Goal: Task Accomplishment & Management: Use online tool/utility

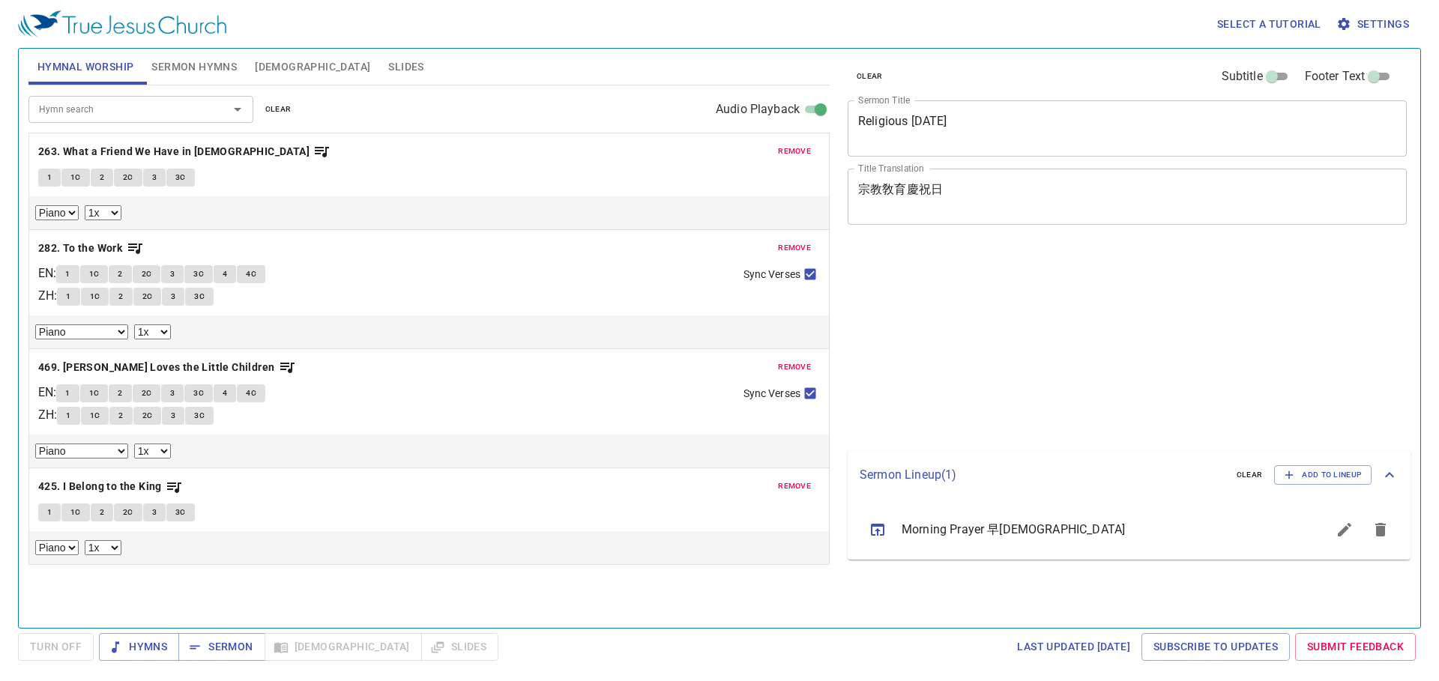
select select "1"
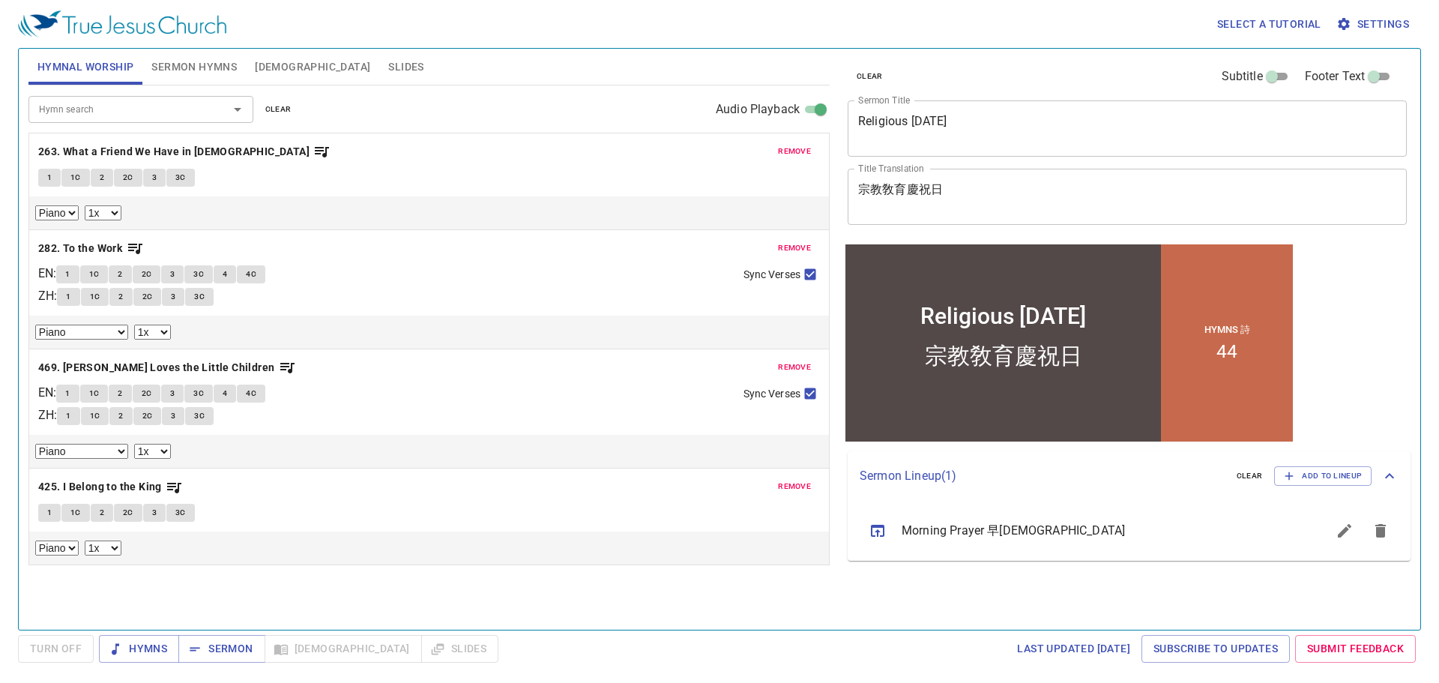
click at [388, 65] on span "Slides" at bounding box center [405, 67] width 35 height 19
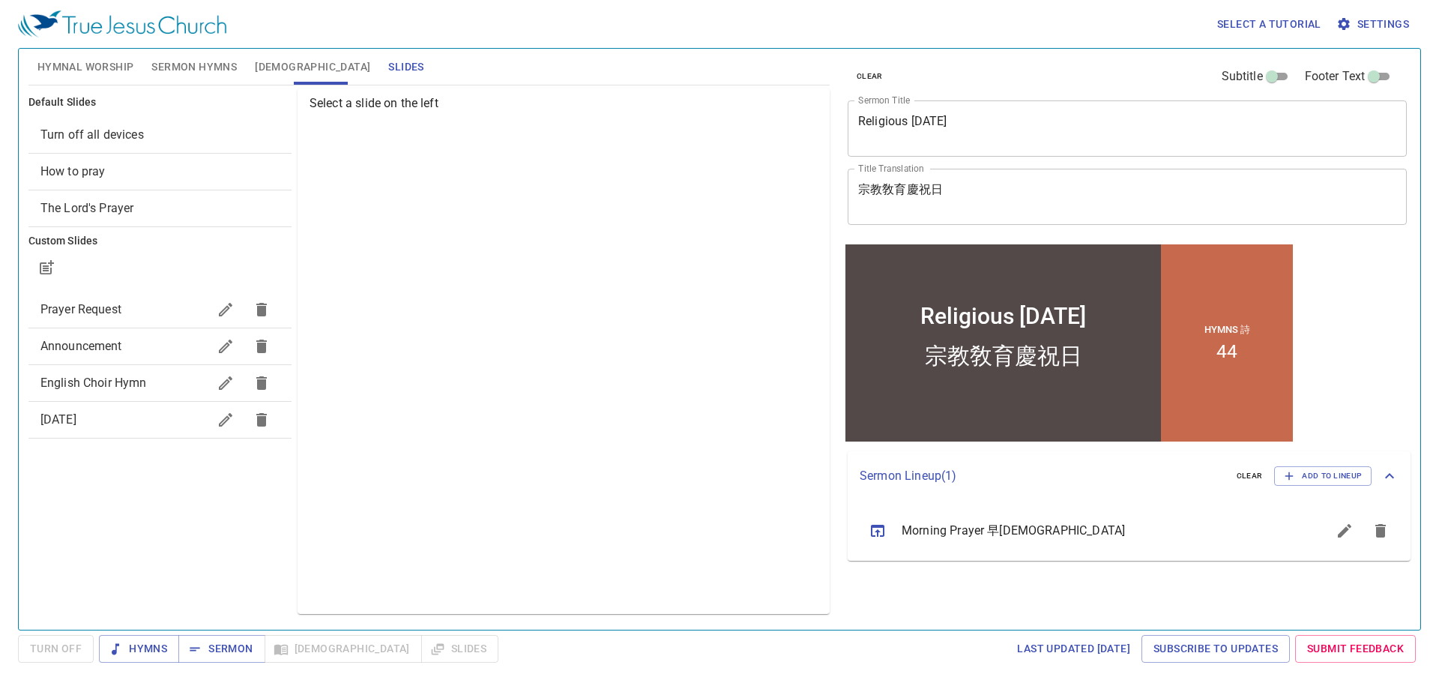
drag, startPoint x: 405, startPoint y: 305, endPoint x: 229, endPoint y: 490, distance: 254.9
click at [229, 490] on div "Default Slides Turn off all devices How to pray The Lord's Prayer Custom Slides…" at bounding box center [159, 350] width 269 height 531
drag, startPoint x: 82, startPoint y: 466, endPoint x: 85, endPoint y: 496, distance: 30.1
click at [85, 496] on div "Default Slides Turn off all devices How to pray The Lord's Prayer Custom Slides…" at bounding box center [159, 350] width 269 height 531
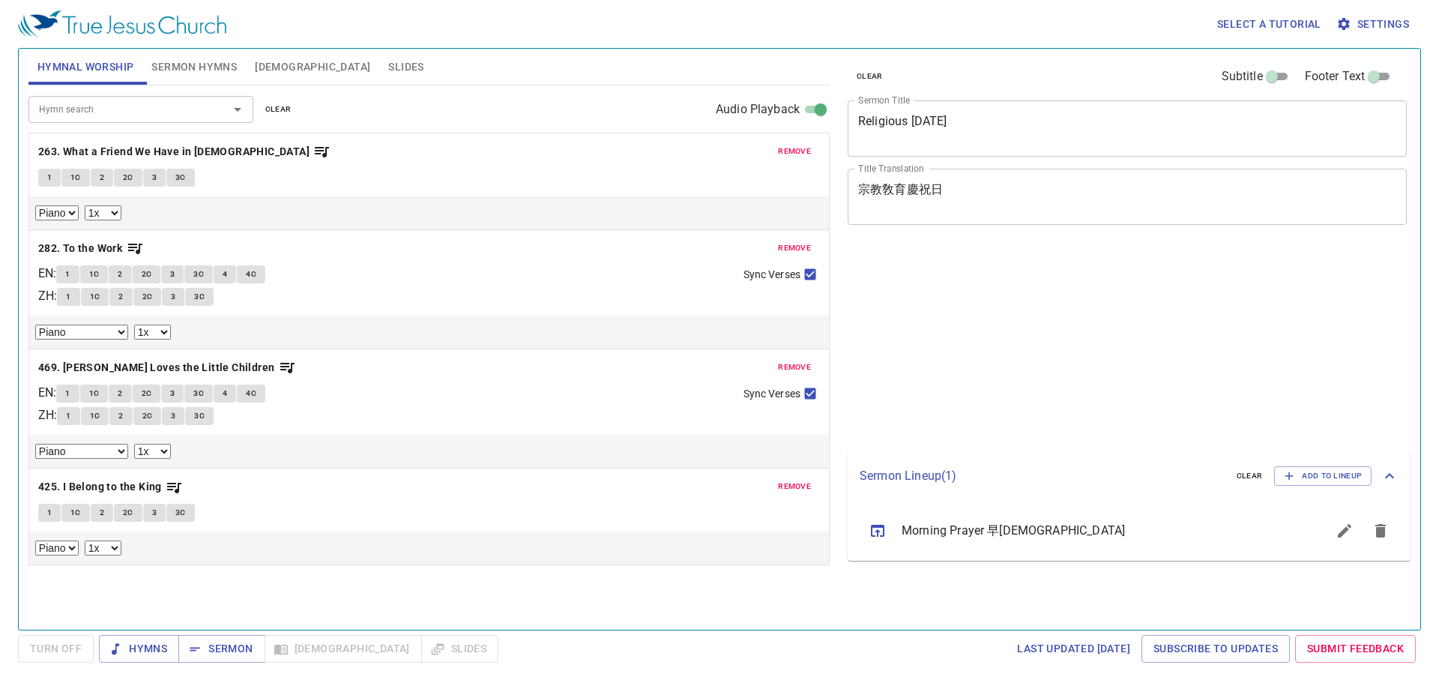
select select "1"
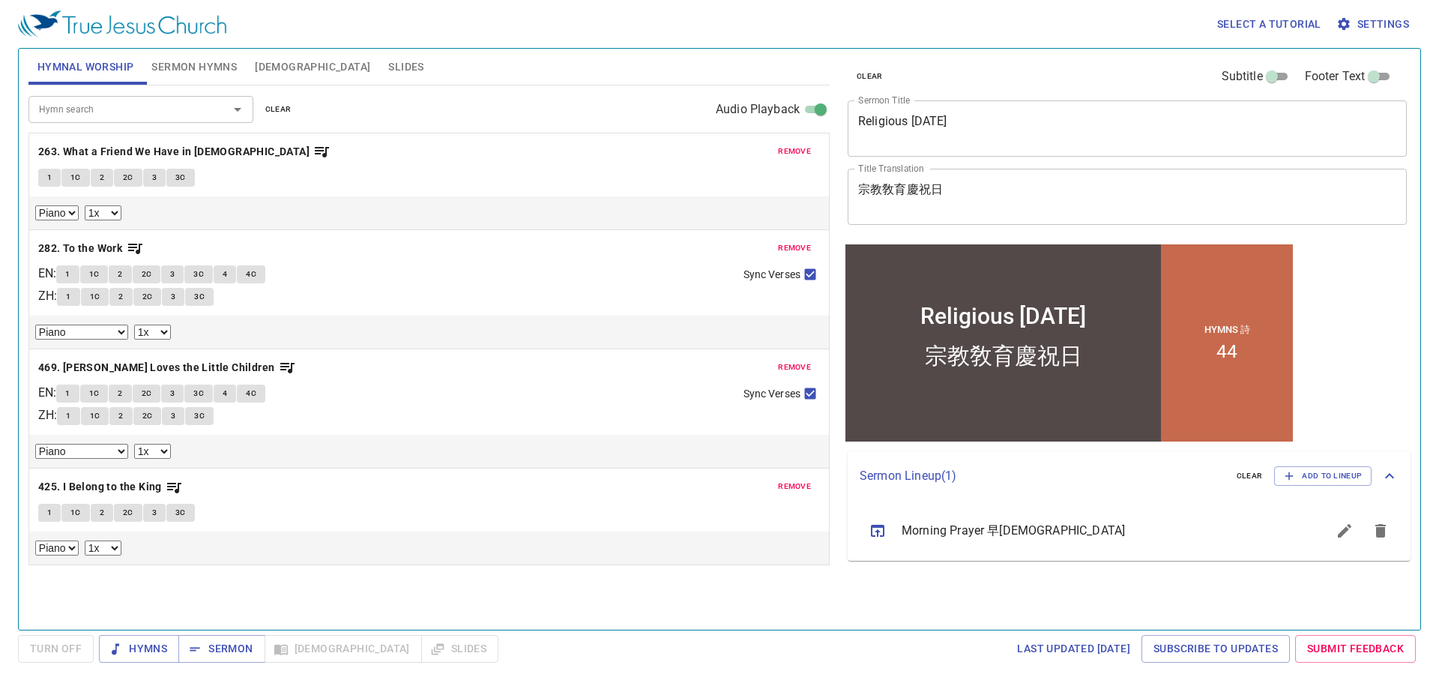
drag, startPoint x: 628, startPoint y: 602, endPoint x: 407, endPoint y: 38, distance: 605.3
click at [407, 38] on div "Select a tutorial Settings" at bounding box center [716, 24] width 1397 height 48
click at [388, 64] on span "Slides" at bounding box center [405, 67] width 35 height 19
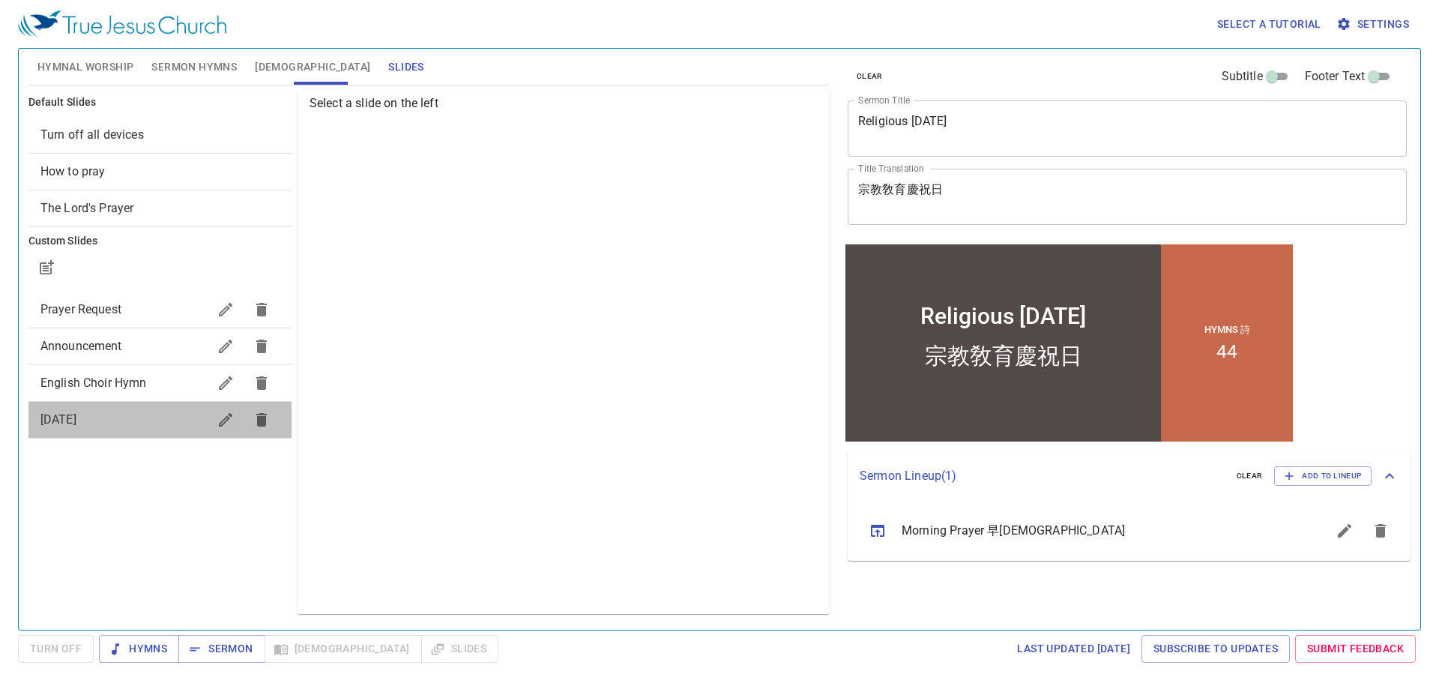
click at [147, 426] on span "August 16, 2025" at bounding box center [123, 420] width 167 height 18
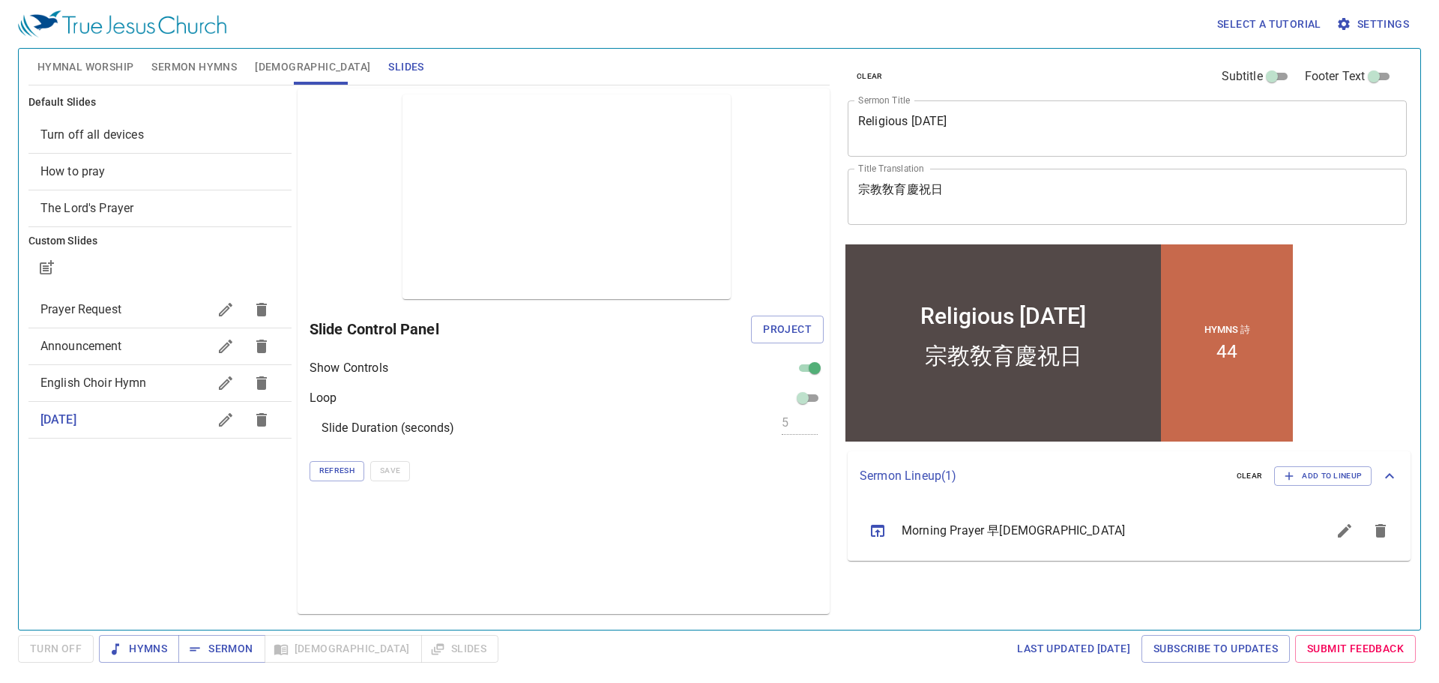
click at [162, 384] on span "English Choir Hymn" at bounding box center [123, 383] width 167 height 18
click at [175, 414] on span "August 16, 2025" at bounding box center [123, 420] width 167 height 18
click at [264, 421] on icon "button" at bounding box center [261, 419] width 10 height 13
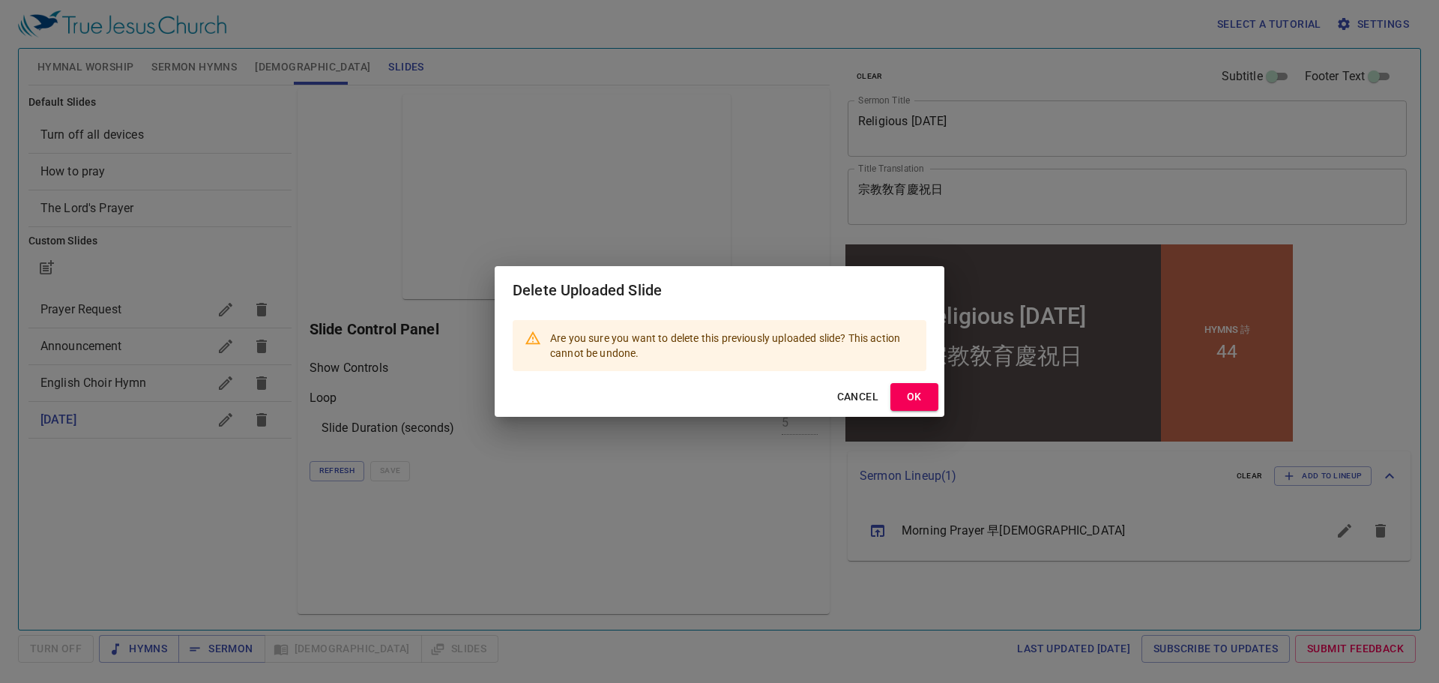
click at [922, 397] on span "OK" at bounding box center [914, 396] width 24 height 19
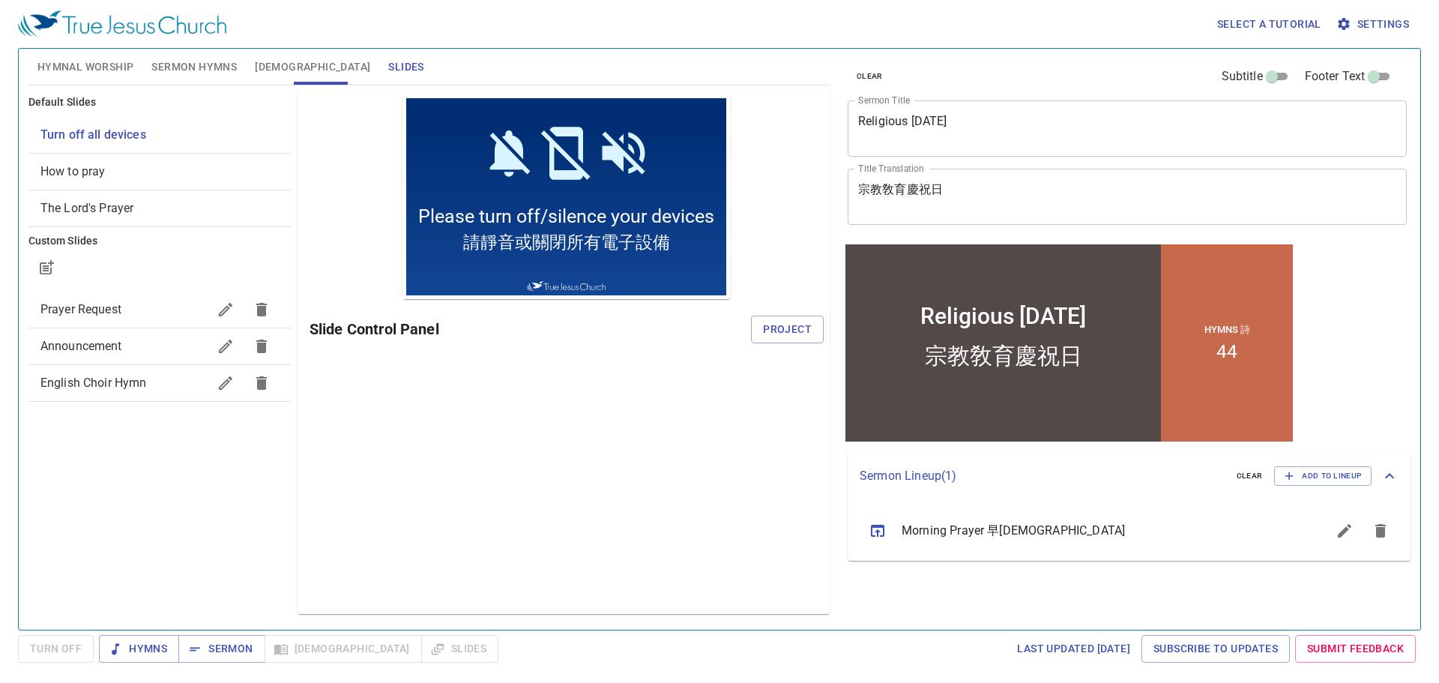
click at [170, 389] on span "English Choir Hymn" at bounding box center [123, 383] width 167 height 18
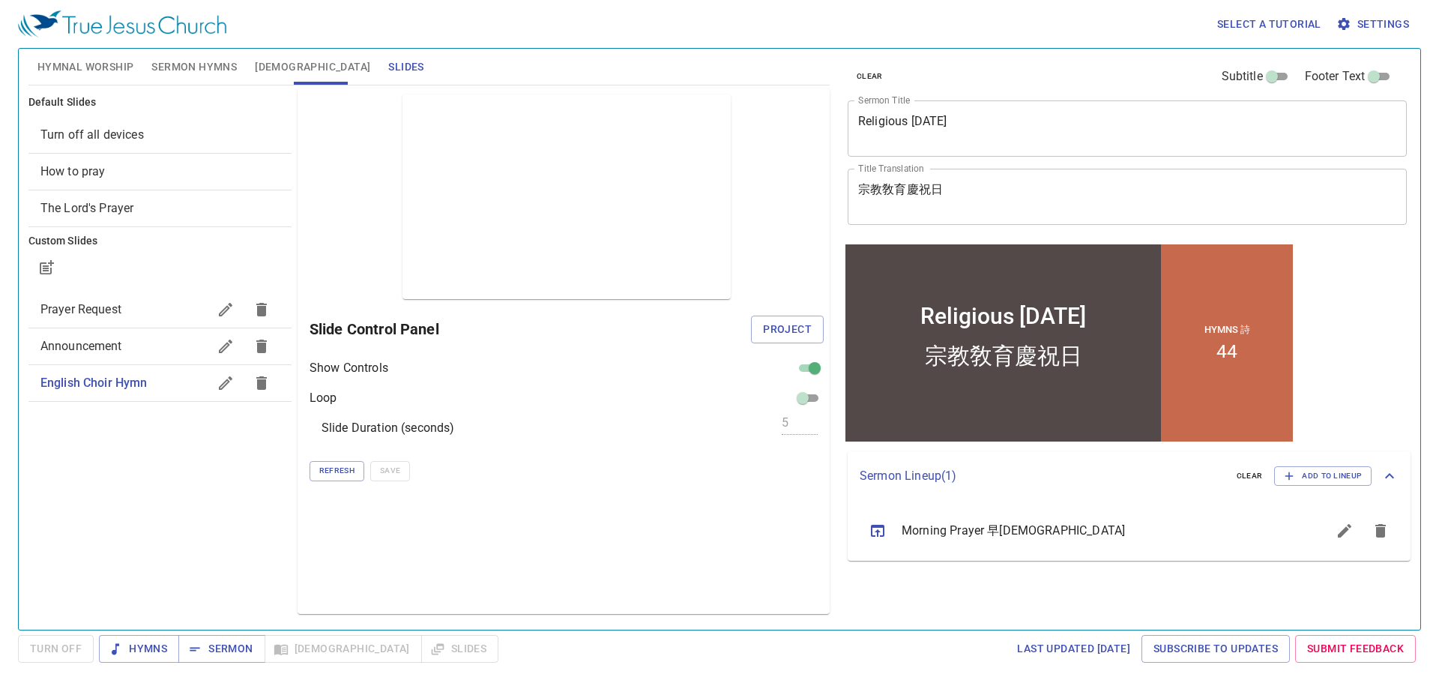
drag, startPoint x: 170, startPoint y: 389, endPoint x: 151, endPoint y: 413, distance: 30.4
click at [151, 413] on ul "Default Slides Turn off all devices How to pray The Lord's Prayer Custom Slides…" at bounding box center [159, 250] width 263 height 325
click at [347, 472] on span "Refresh" at bounding box center [336, 470] width 35 height 13
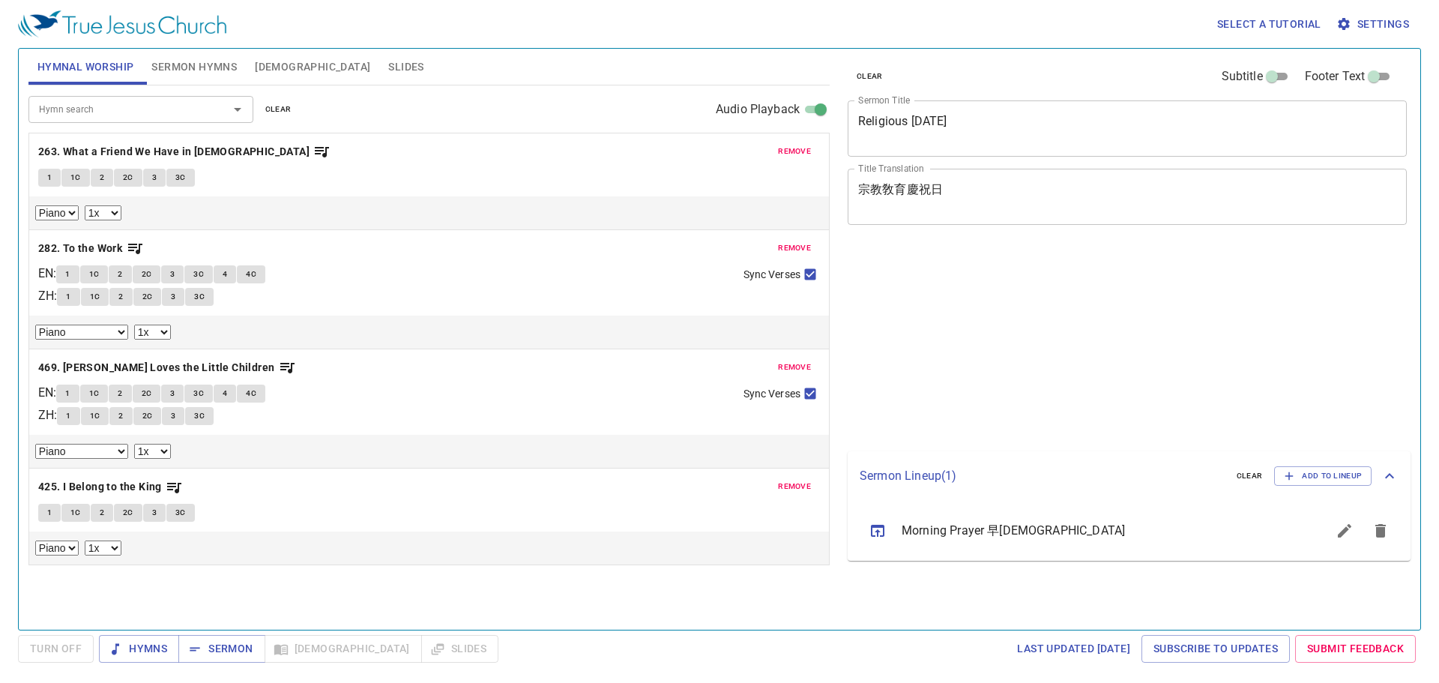
select select "1"
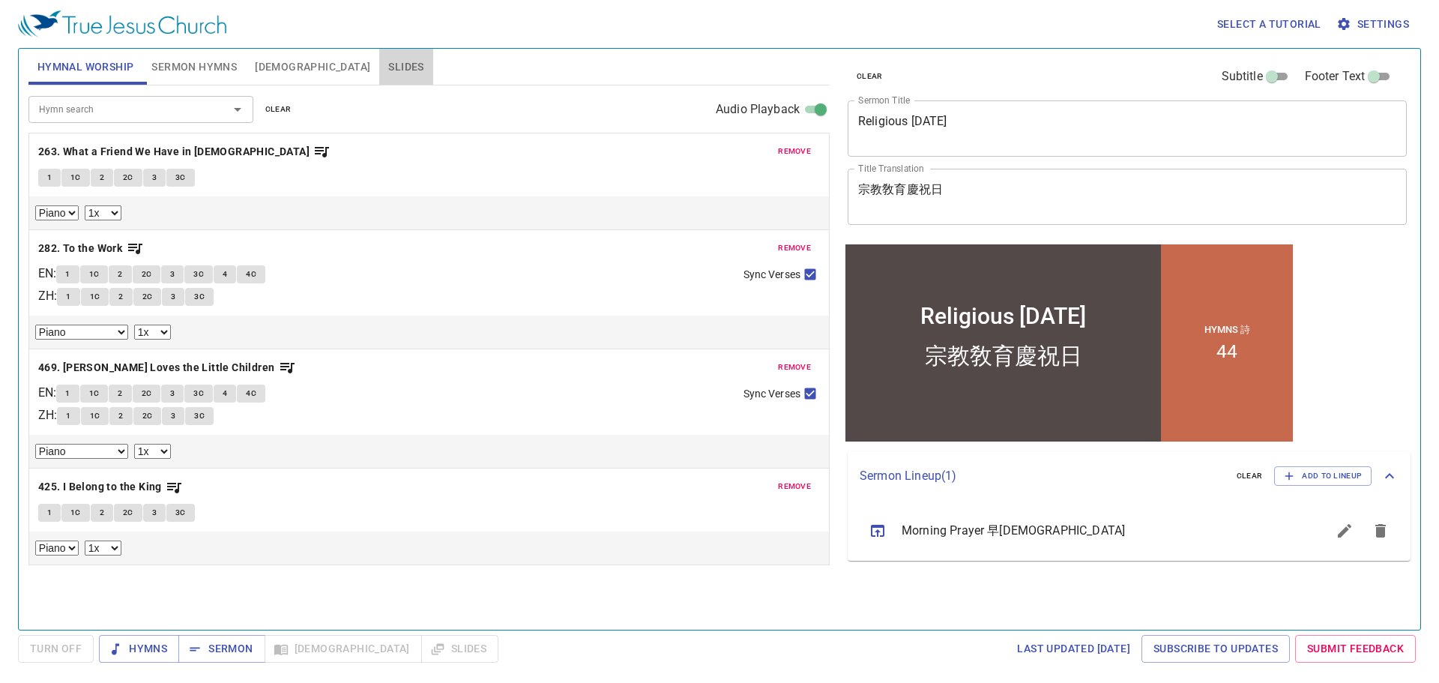
click at [388, 70] on span "Slides" at bounding box center [405, 67] width 35 height 19
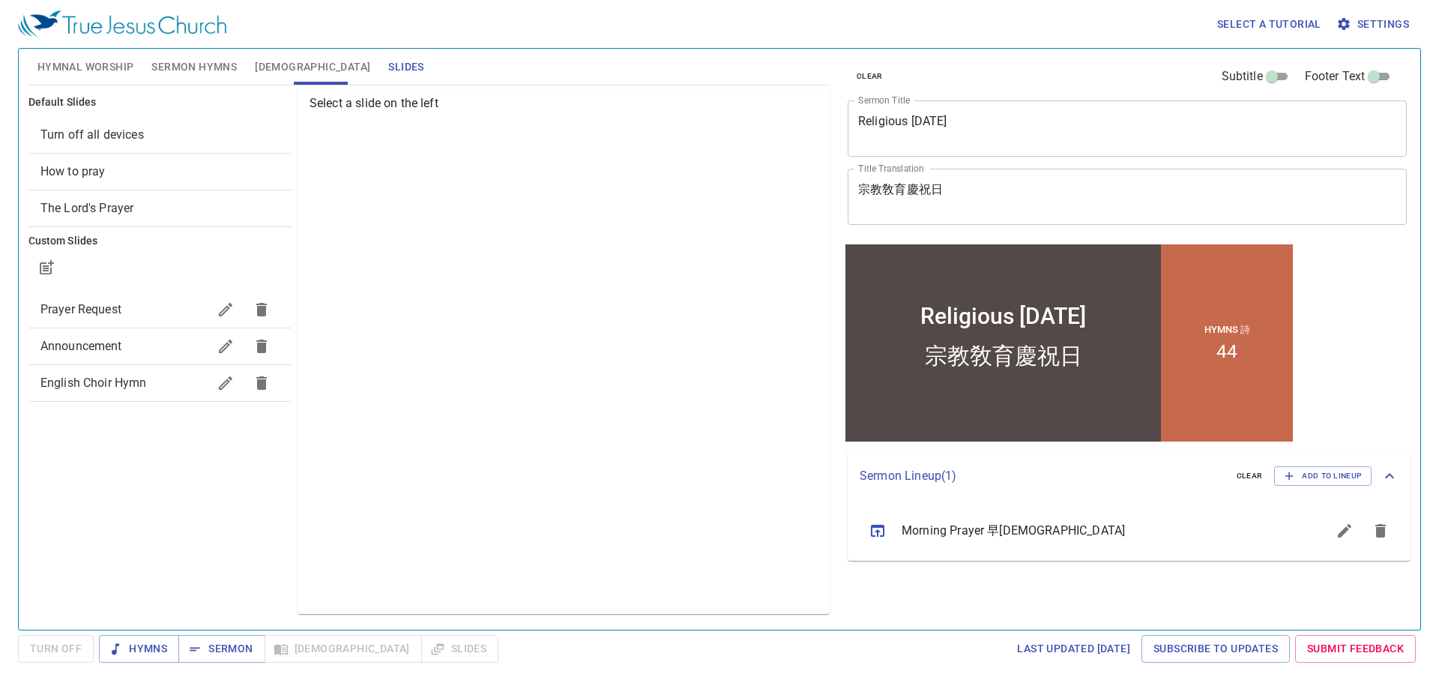
drag, startPoint x: 107, startPoint y: 426, endPoint x: 109, endPoint y: 473, distance: 47.3
drag, startPoint x: 109, startPoint y: 473, endPoint x: 92, endPoint y: 474, distance: 17.3
click at [92, 474] on div "Default Slides Turn off all devices How to pray The Lord's Prayer Custom Slides…" at bounding box center [159, 350] width 269 height 531
click at [85, 65] on span "Hymnal Worship" at bounding box center [85, 67] width 97 height 19
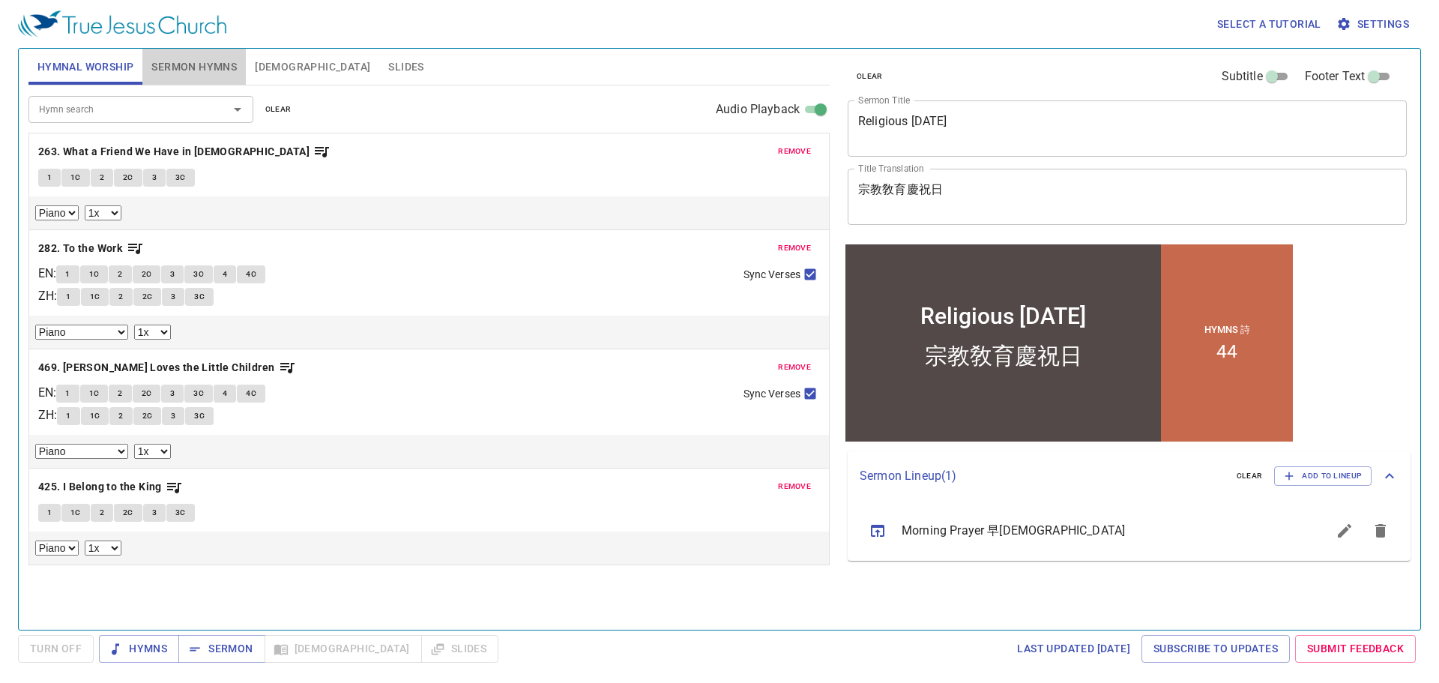
click at [193, 64] on span "Sermon Hymns" at bounding box center [193, 67] width 85 height 19
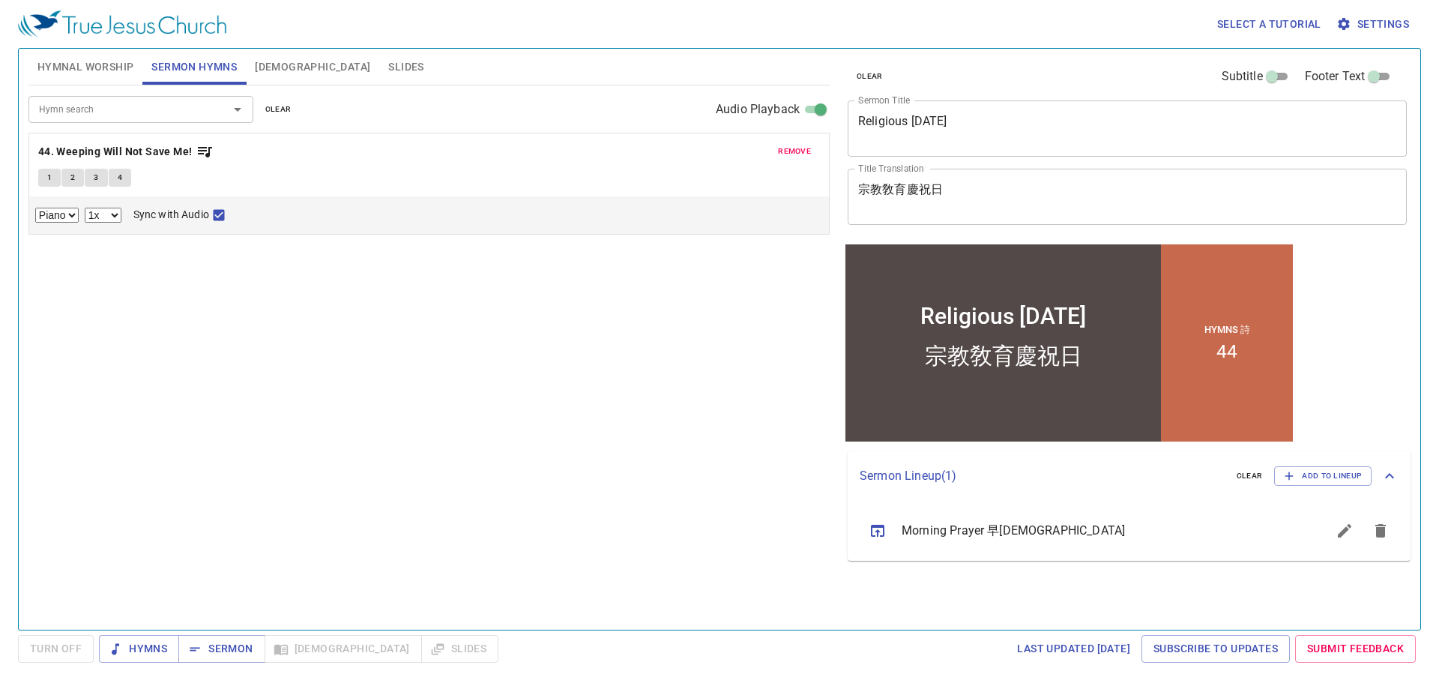
click at [263, 69] on span "[DEMOGRAPHIC_DATA]" at bounding box center [312, 67] width 115 height 19
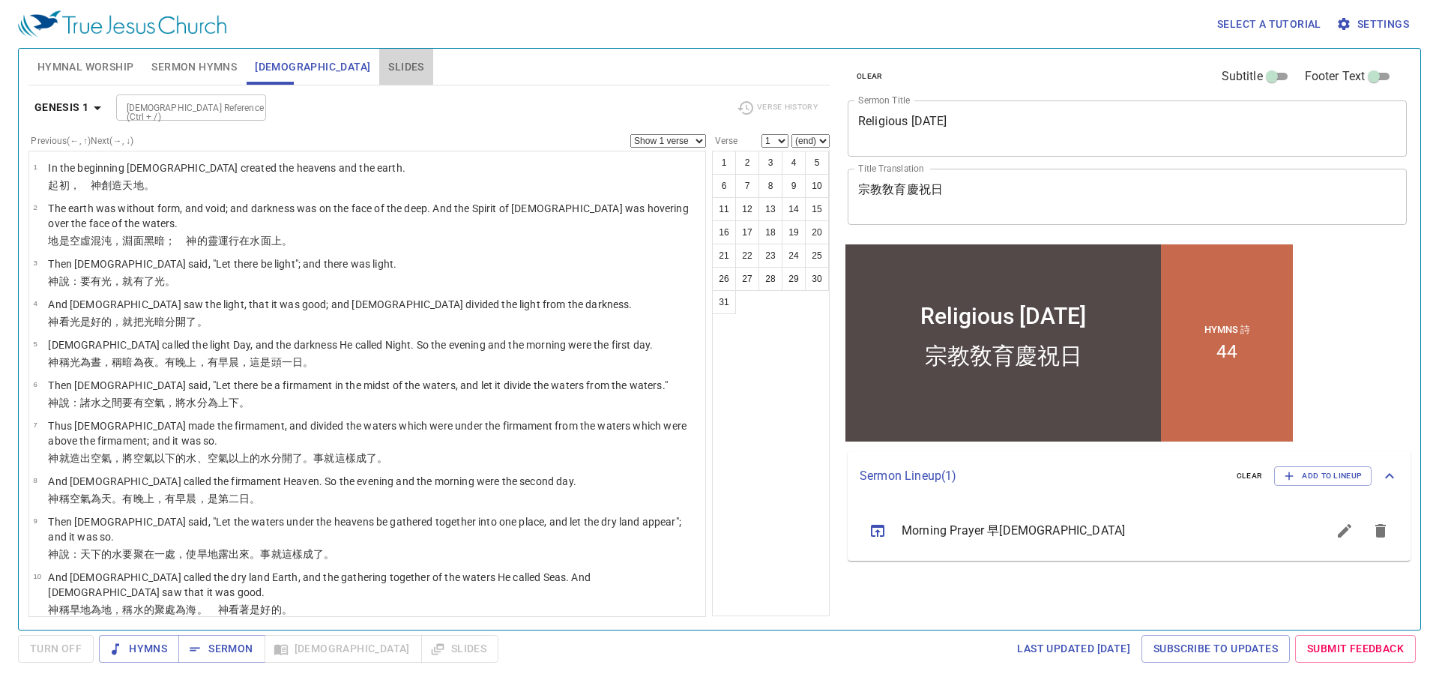
click at [388, 62] on span "Slides" at bounding box center [405, 67] width 35 height 19
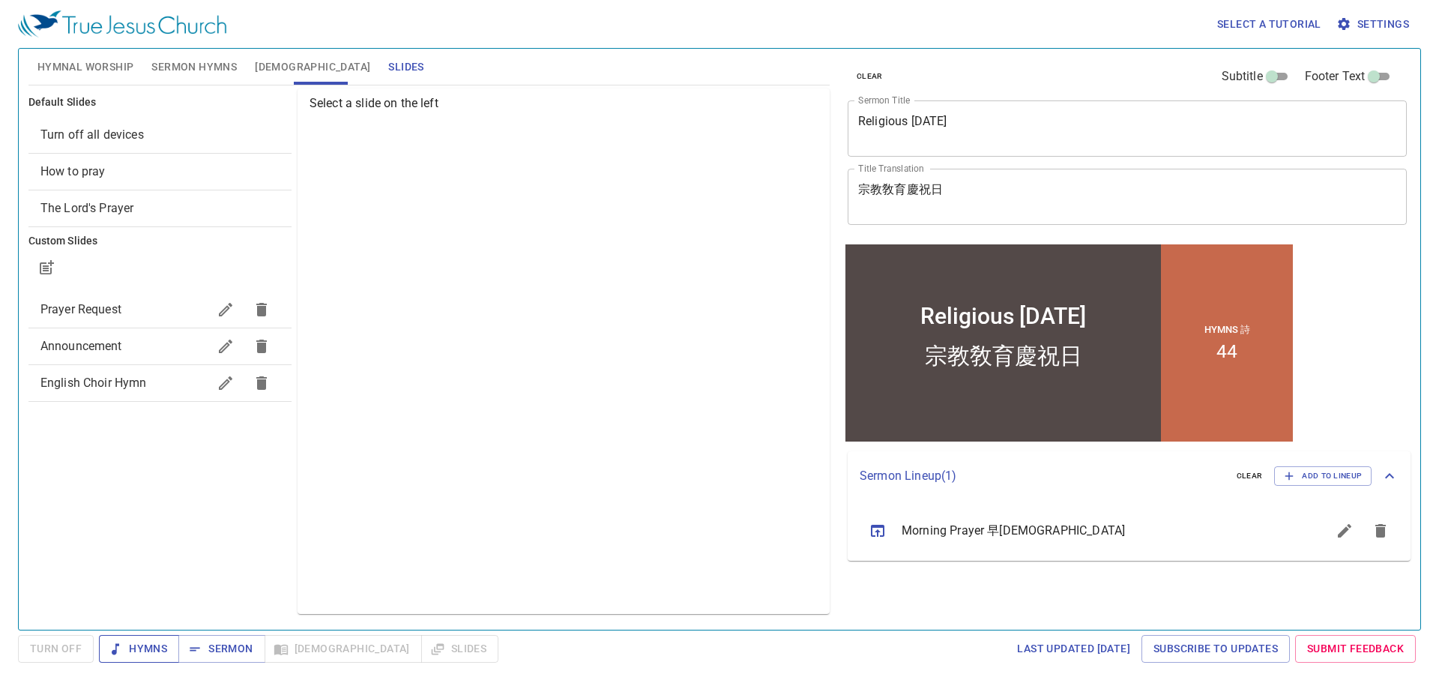
click at [136, 649] on span "Hymns" at bounding box center [139, 648] width 56 height 19
click at [215, 67] on span "Sermon Hymns" at bounding box center [193, 67] width 85 height 19
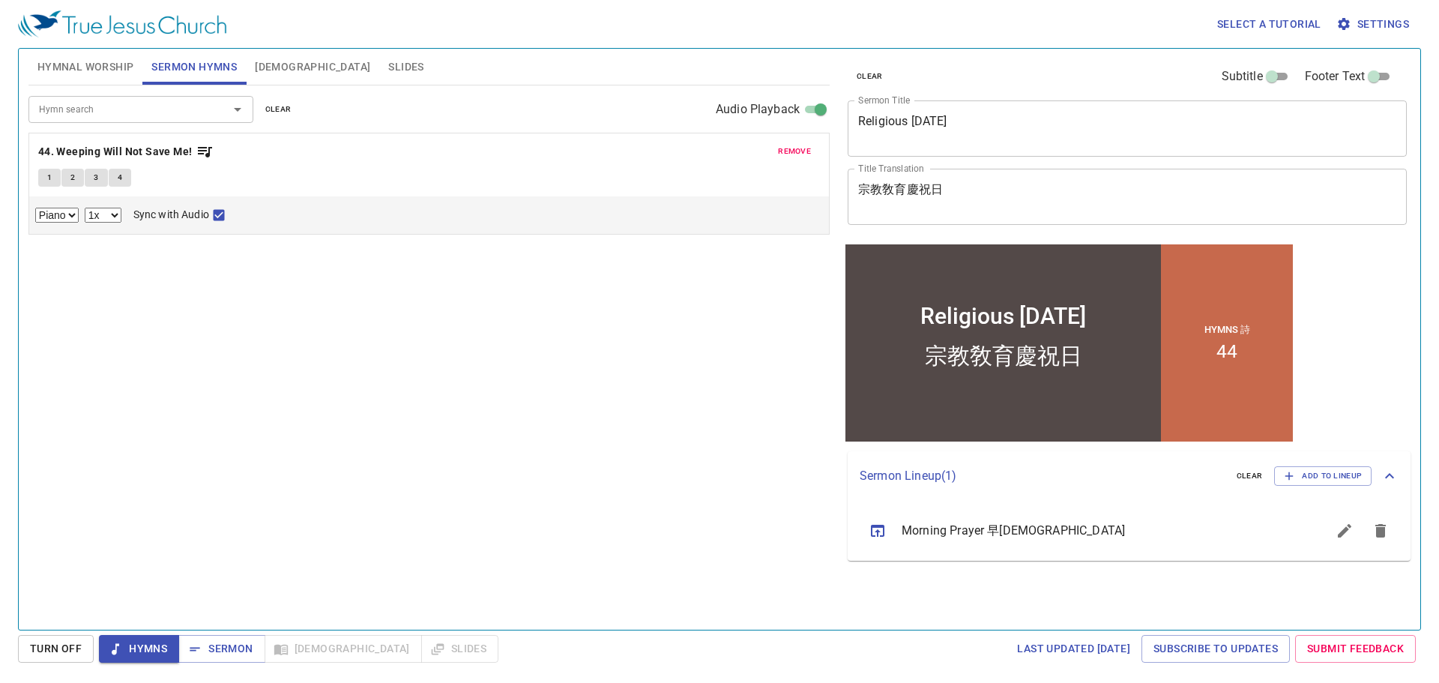
click at [111, 67] on span "Hymnal Worship" at bounding box center [85, 67] width 97 height 19
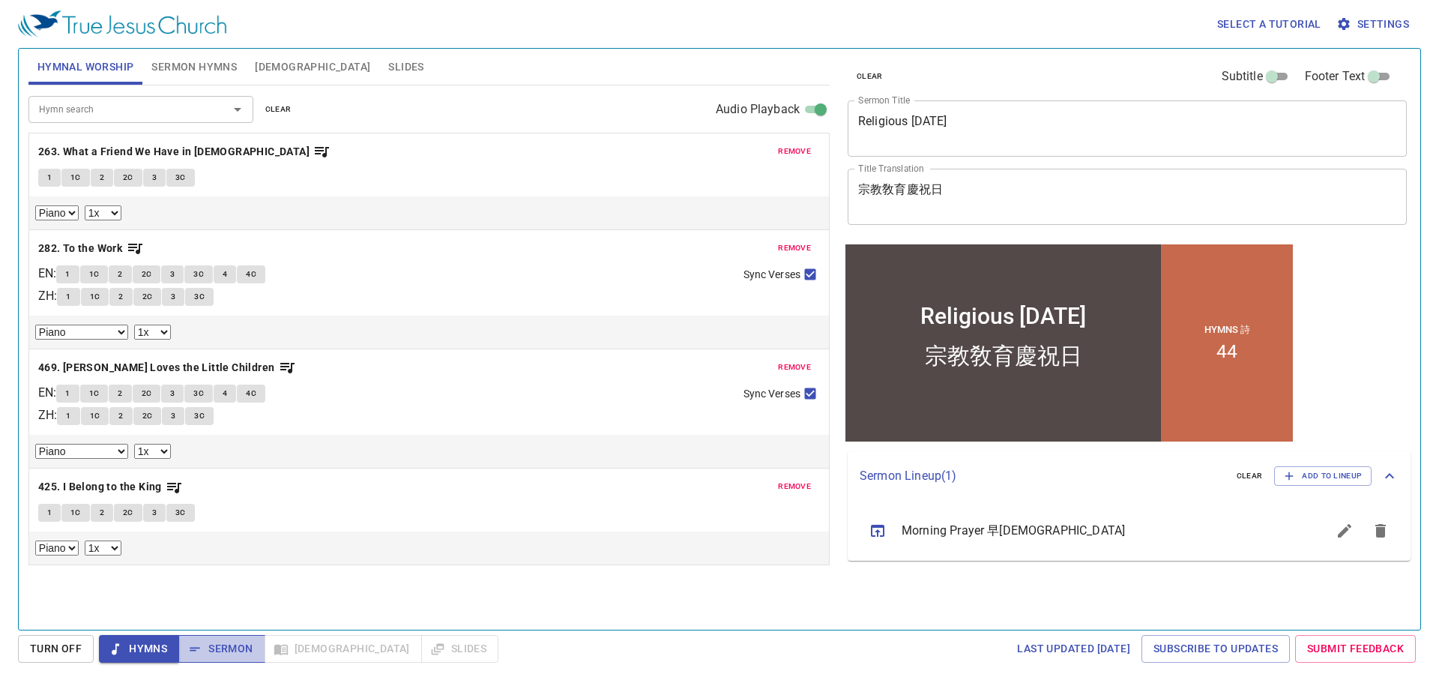
click at [233, 649] on span "Sermon" at bounding box center [221, 648] width 62 height 19
click at [276, 105] on span "clear" at bounding box center [278, 109] width 26 height 13
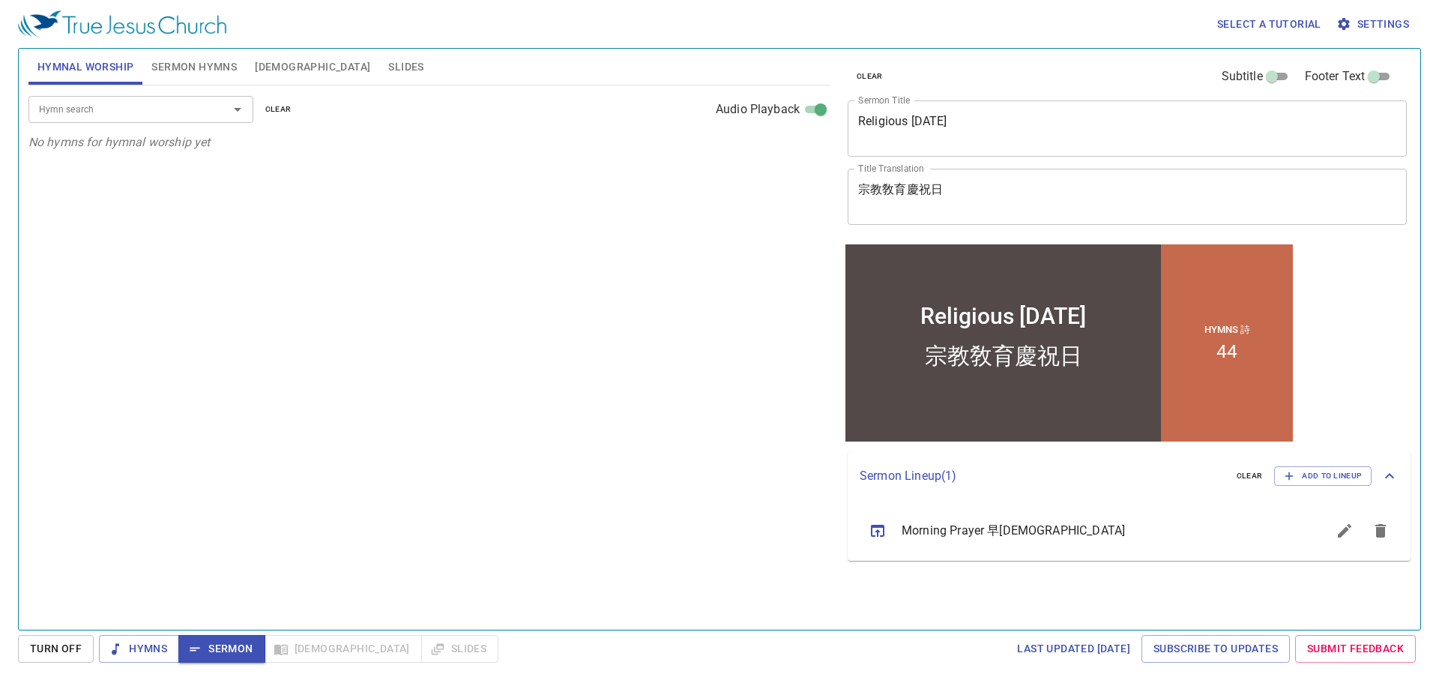
click at [55, 647] on span "Turn Off" at bounding box center [56, 648] width 52 height 19
click at [205, 653] on span "Sermon" at bounding box center [221, 648] width 62 height 19
click at [65, 647] on span "Turn Off" at bounding box center [56, 648] width 52 height 19
click at [153, 653] on span "Hymns" at bounding box center [139, 648] width 56 height 19
click at [39, 647] on span "Turn Off" at bounding box center [56, 648] width 52 height 19
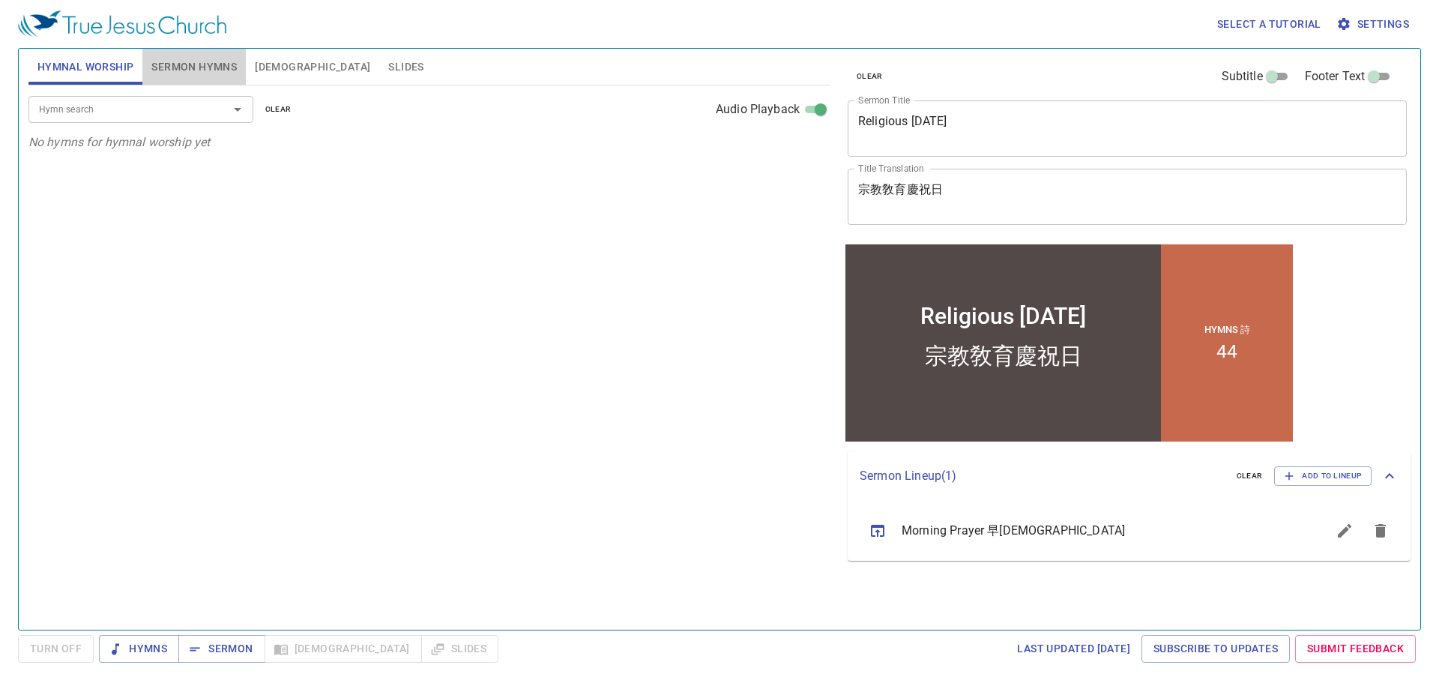
click at [208, 65] on span "Sermon Hymns" at bounding box center [193, 67] width 85 height 19
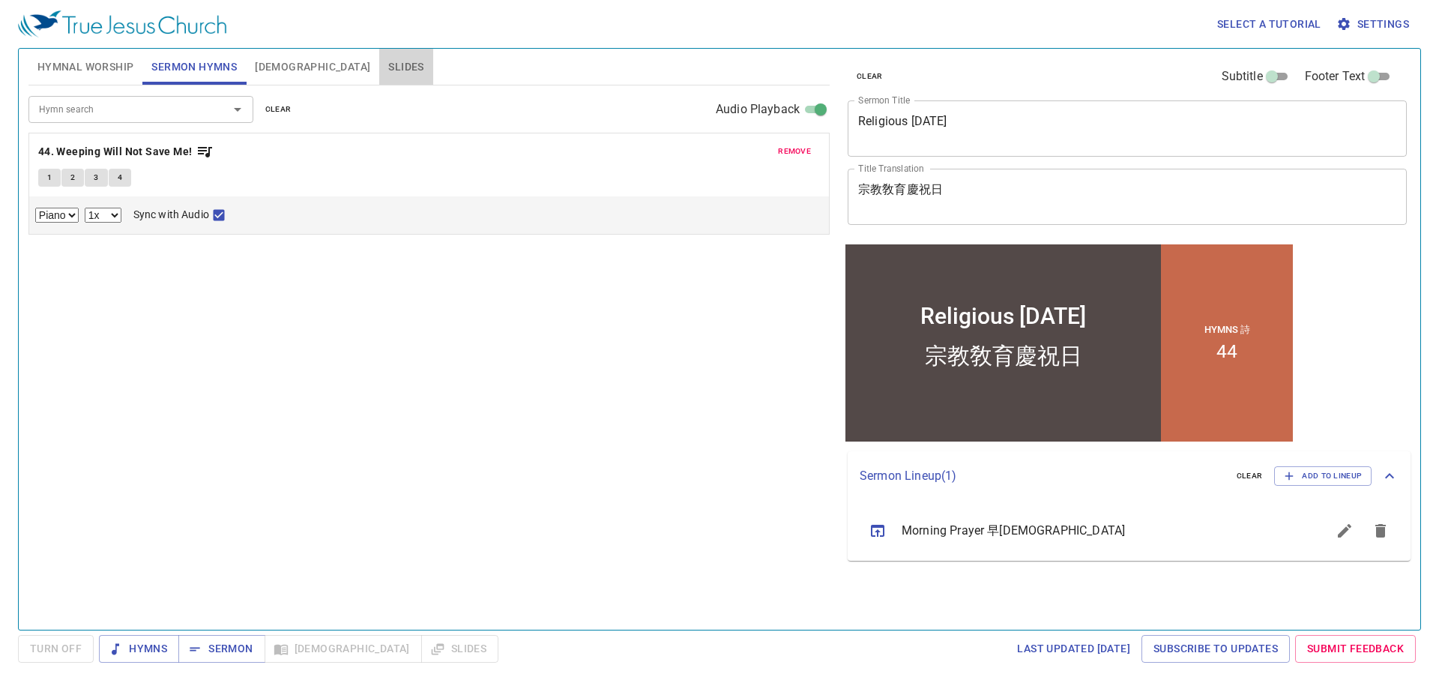
click at [388, 62] on span "Slides" at bounding box center [405, 67] width 35 height 19
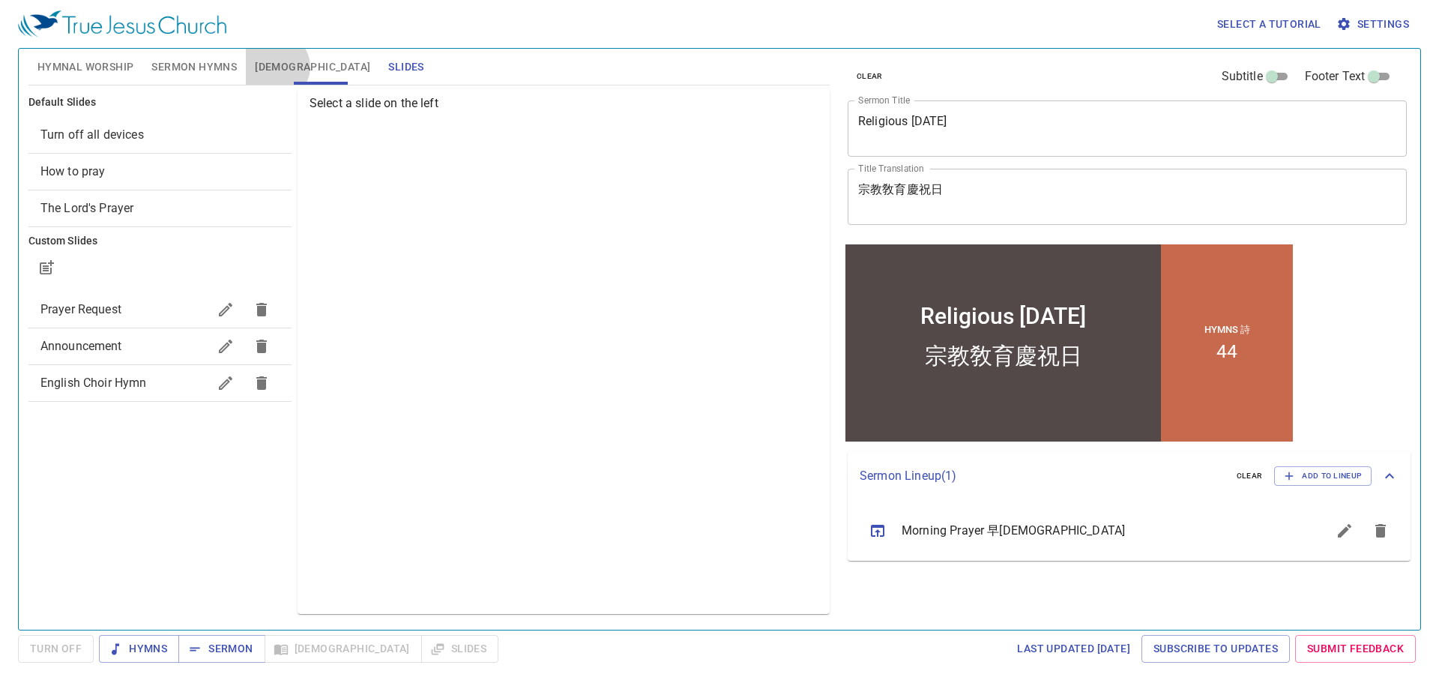
click at [276, 67] on span "[DEMOGRAPHIC_DATA]" at bounding box center [312, 67] width 115 height 19
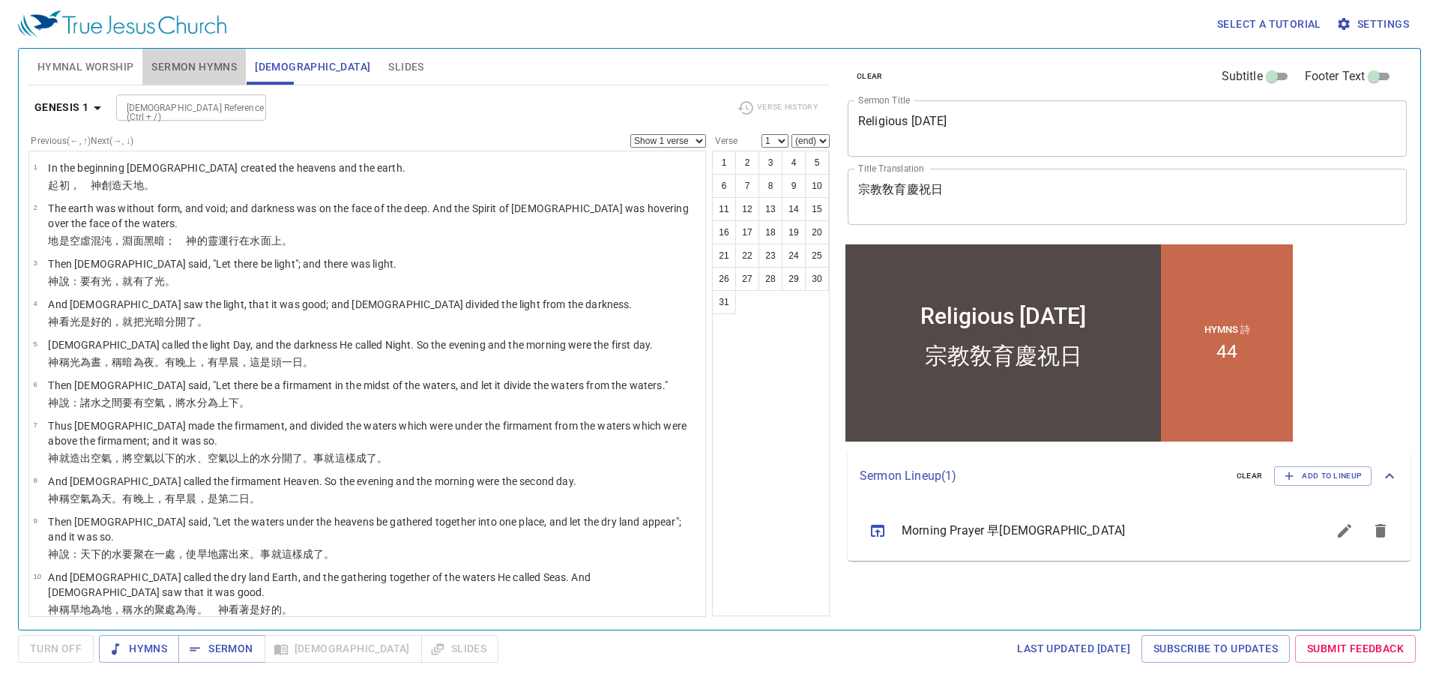
click at [184, 66] on span "Sermon Hymns" at bounding box center [193, 67] width 85 height 19
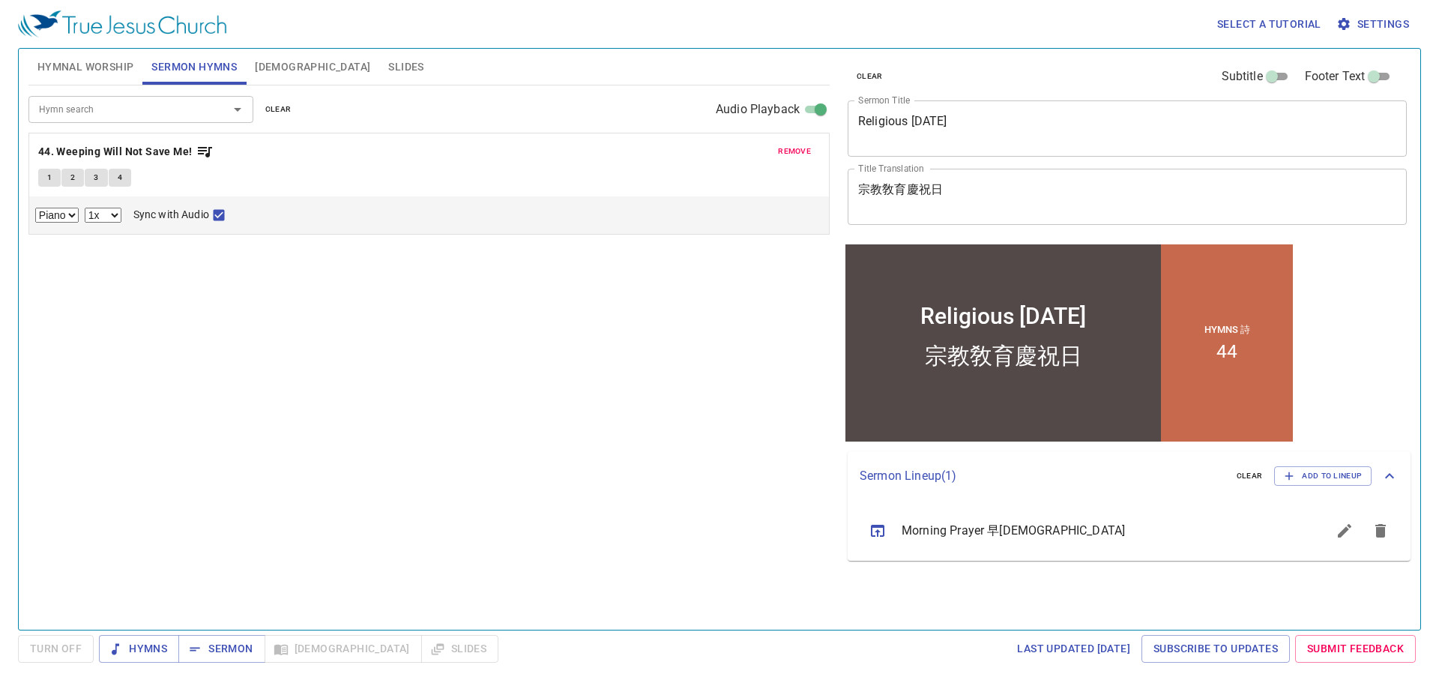
click at [223, 300] on div "Hymn search Hymn search clear Audio Playback remove 44. Weeping Will Not Save M…" at bounding box center [428, 350] width 801 height 531
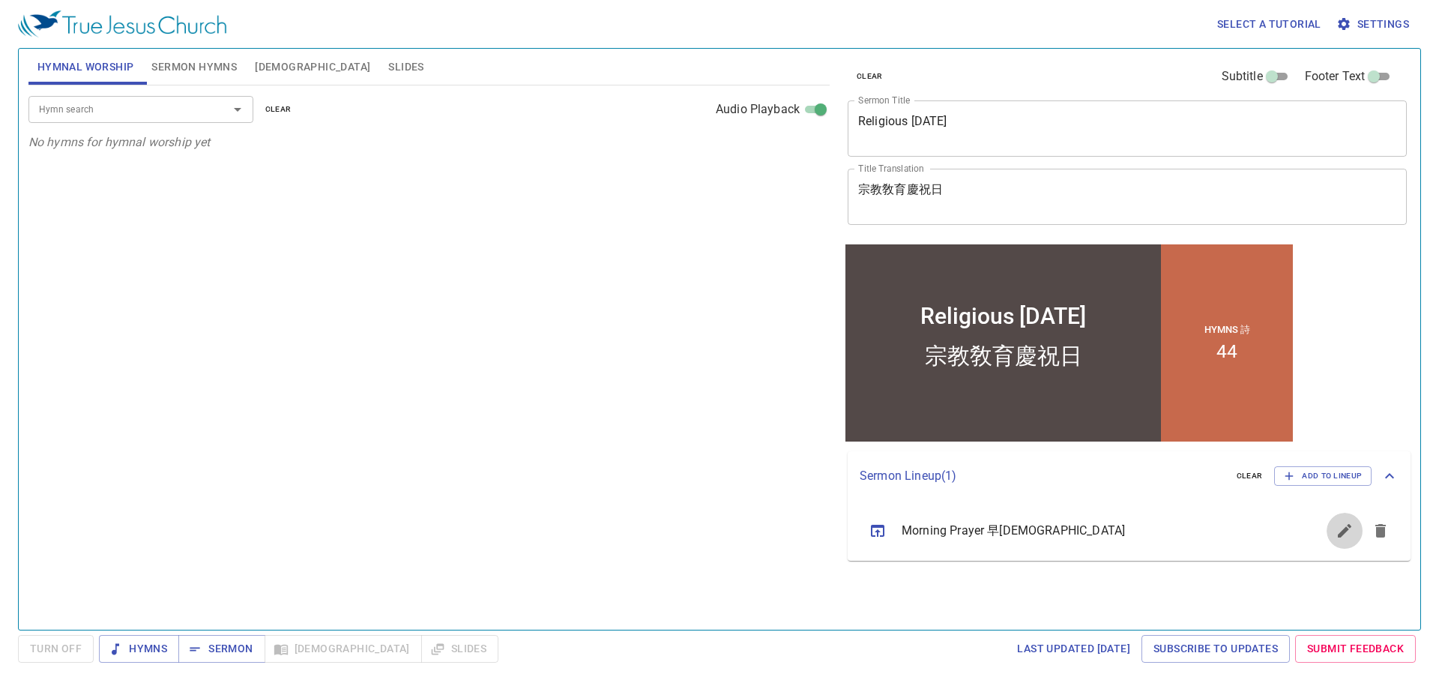
click at [1340, 532] on icon "sermon lineup list" at bounding box center [1343, 530] width 13 height 13
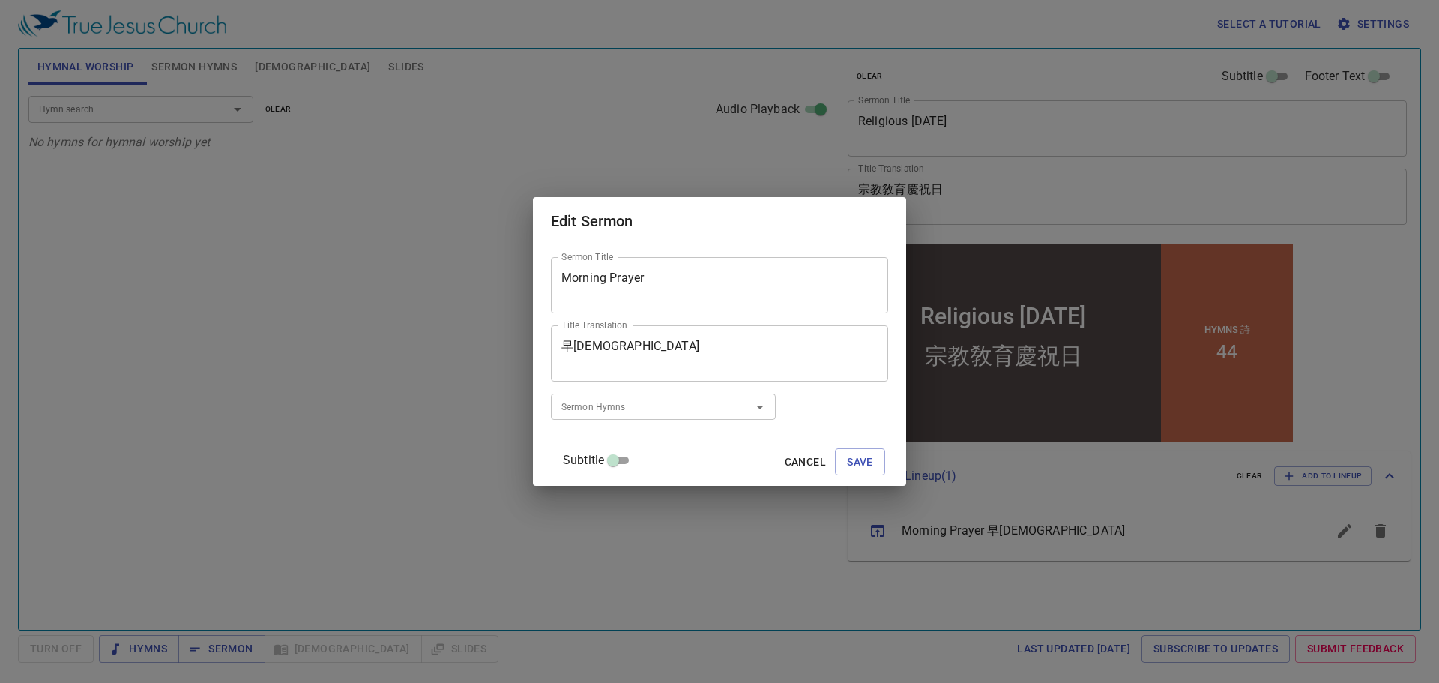
click at [791, 463] on span "Cancel" at bounding box center [805, 462] width 41 height 19
